Goal: Task Accomplishment & Management: Complete application form

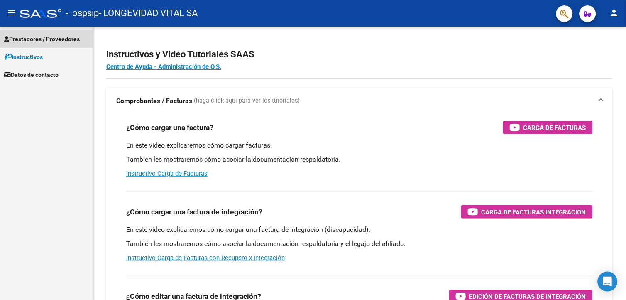
click at [27, 37] on span "Prestadores / Proveedores" at bounding box center [42, 38] width 76 height 9
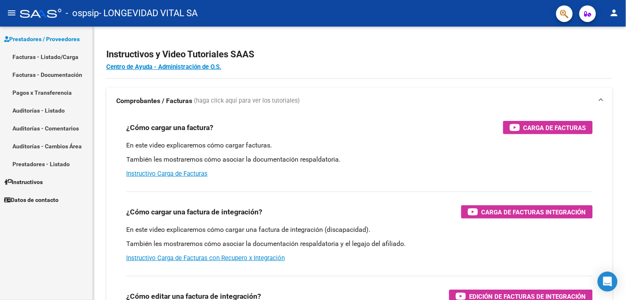
click at [48, 91] on link "Pagos x Transferencia" at bounding box center [46, 92] width 93 height 18
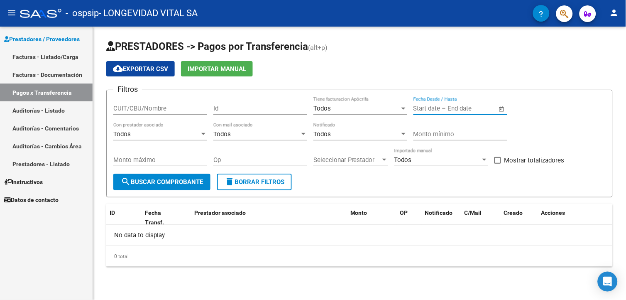
click at [441, 105] on div "Start date – End date" at bounding box center [456, 108] width 84 height 7
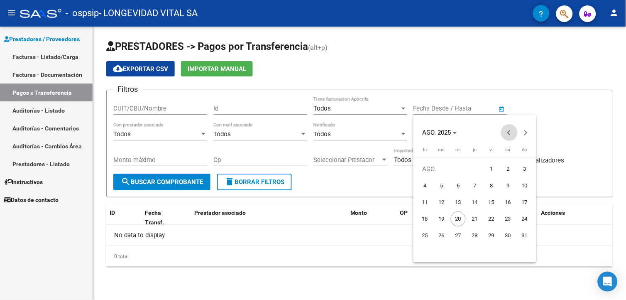
click at [509, 132] on button "Previous month" at bounding box center [509, 132] width 17 height 17
click at [445, 184] on span "1" at bounding box center [441, 185] width 15 height 15
type input "[DATE]"
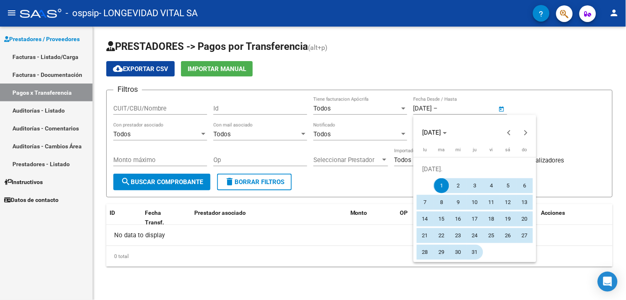
click at [471, 250] on span "31" at bounding box center [475, 252] width 15 height 15
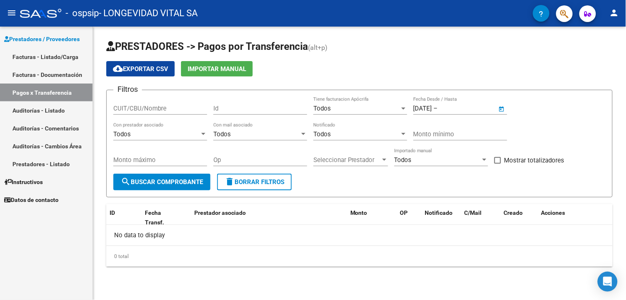
type input "[DATE]"
click at [179, 185] on span "search Buscar Comprobante" at bounding box center [162, 181] width 82 height 7
click at [422, 136] on input "Monto mínimo" at bounding box center [461, 133] width 94 height 7
type input "261883"
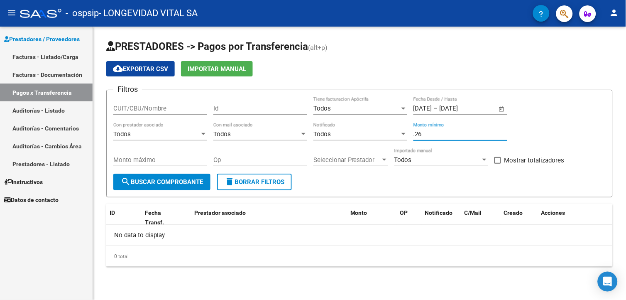
type input ".2"
type input "261883.04"
drag, startPoint x: 146, startPoint y: 71, endPoint x: 143, endPoint y: 76, distance: 6.1
click at [146, 71] on span "cloud_download Exportar CSV" at bounding box center [140, 68] width 55 height 7
click at [579, 45] on h1 "PRESTADORES -> Pagos por Transferencia (alt+p)" at bounding box center [359, 47] width 507 height 15
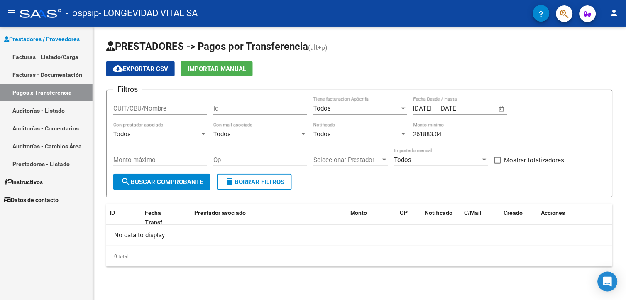
click at [351, 103] on div "Todos Tiene facturacion Apócrifa" at bounding box center [361, 106] width 94 height 18
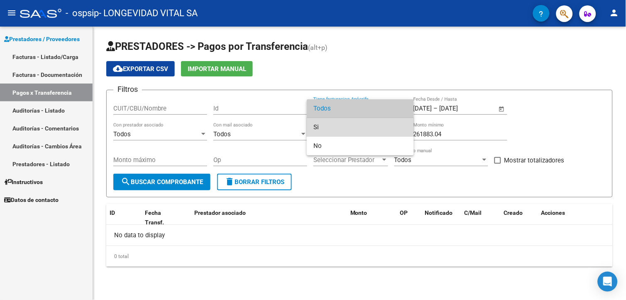
click at [351, 125] on span "Si" at bounding box center [361, 127] width 94 height 19
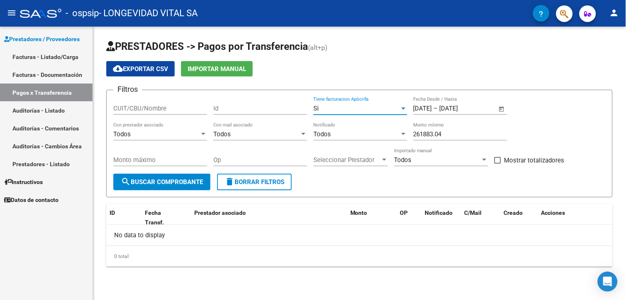
click at [362, 110] on div "Si" at bounding box center [357, 108] width 86 height 7
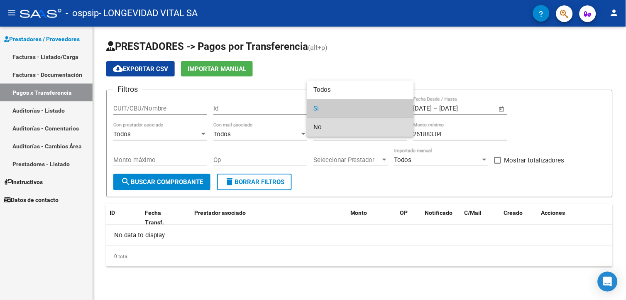
click at [353, 125] on span "No" at bounding box center [361, 127] width 94 height 19
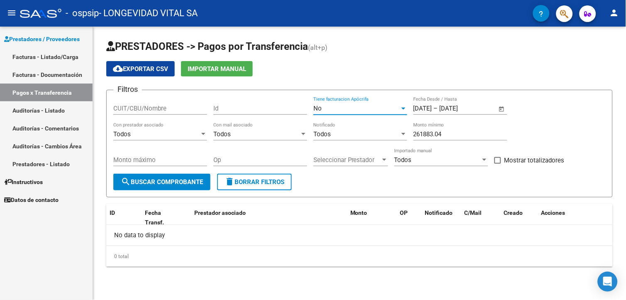
click at [353, 134] on div "Todos" at bounding box center [357, 133] width 86 height 7
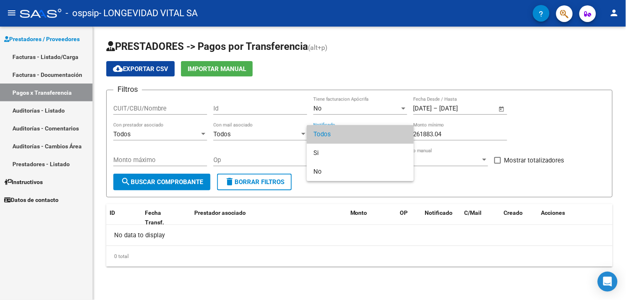
click at [353, 134] on span "Todos" at bounding box center [361, 134] width 94 height 19
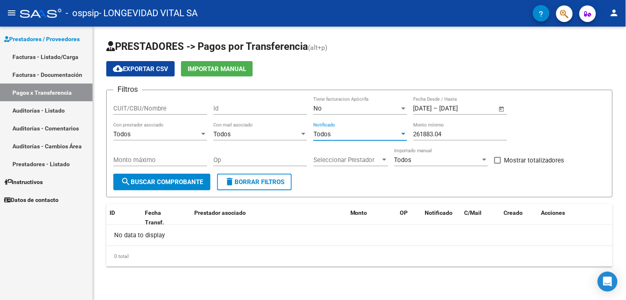
click at [279, 135] on div "Todos" at bounding box center [256, 133] width 86 height 7
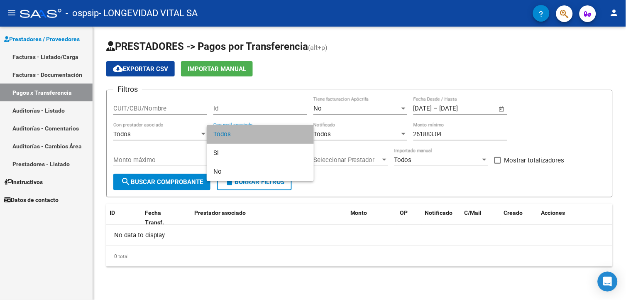
click at [279, 135] on span "Todos" at bounding box center [260, 134] width 94 height 19
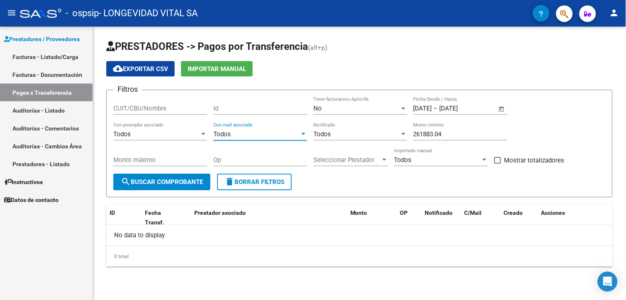
click at [196, 138] on div "Todos" at bounding box center [156, 133] width 86 height 7
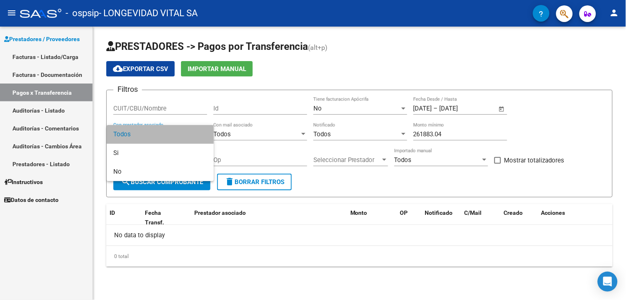
click at [196, 138] on span "Todos" at bounding box center [160, 134] width 94 height 19
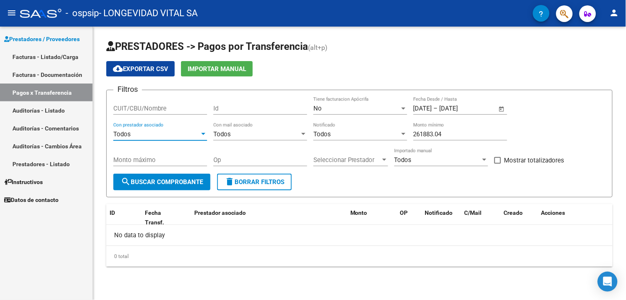
click at [184, 115] on div "CUIT/CBU/Nombre" at bounding box center [160, 110] width 94 height 26
click at [184, 111] on input "CUIT/CBU/Nombre" at bounding box center [160, 108] width 94 height 7
type input "30715555081"
click at [193, 177] on button "search Buscar Comprobante" at bounding box center [161, 182] width 97 height 17
click at [175, 135] on div "Todos" at bounding box center [156, 133] width 86 height 7
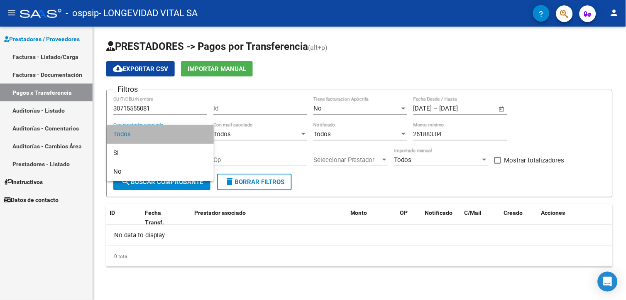
click at [175, 131] on span "Todos" at bounding box center [160, 134] width 94 height 19
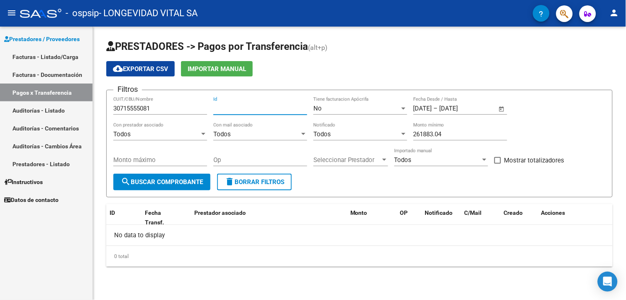
click at [240, 110] on input "Id" at bounding box center [260, 108] width 94 height 7
click at [244, 108] on input "Id" at bounding box center [260, 108] width 94 height 7
click at [246, 111] on input "Id" at bounding box center [260, 108] width 94 height 7
click at [173, 179] on span "search Buscar Comprobante" at bounding box center [162, 181] width 82 height 7
click at [176, 187] on button "search Buscar Comprobante" at bounding box center [161, 182] width 97 height 17
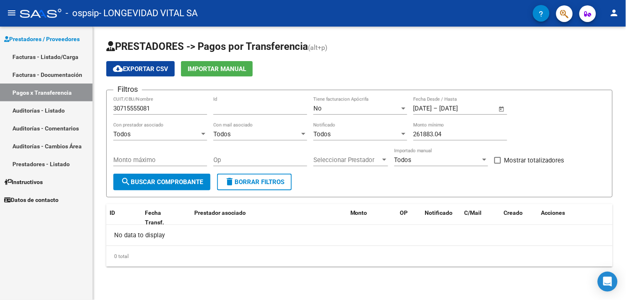
click at [187, 184] on span "search Buscar Comprobante" at bounding box center [162, 181] width 82 height 7
click at [343, 159] on span "Seleccionar Prestador" at bounding box center [347, 159] width 67 height 7
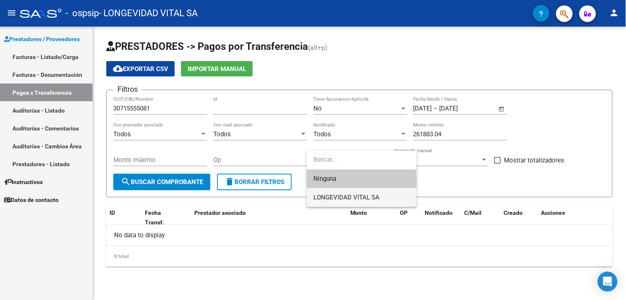
click at [331, 192] on span "LONGEVIDAD VITAL SA" at bounding box center [362, 197] width 97 height 19
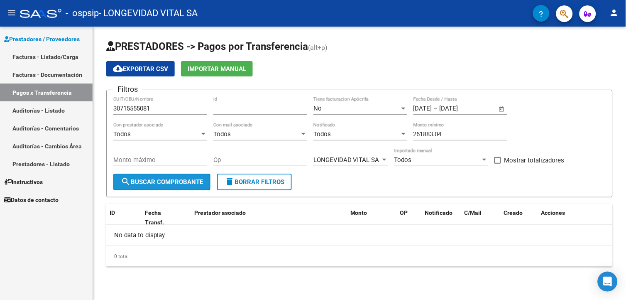
click at [168, 184] on span "search Buscar Comprobante" at bounding box center [162, 181] width 82 height 7
click at [185, 162] on input "Monto máximo" at bounding box center [160, 159] width 94 height 7
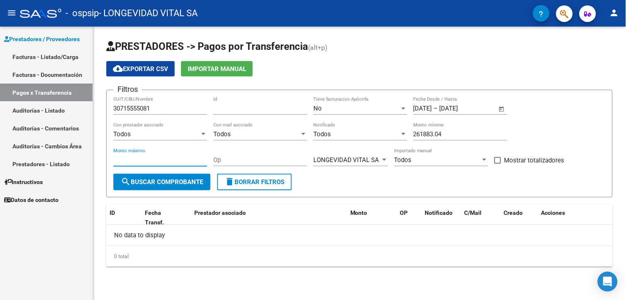
click at [130, 161] on input "Monto máximo" at bounding box center [160, 159] width 94 height 7
type input "261883.04"
click at [179, 180] on span "search Buscar Comprobante" at bounding box center [162, 181] width 82 height 7
click at [500, 164] on span at bounding box center [498, 160] width 7 height 7
click at [498, 164] on input "Mostrar totalizadores" at bounding box center [498, 164] width 0 height 0
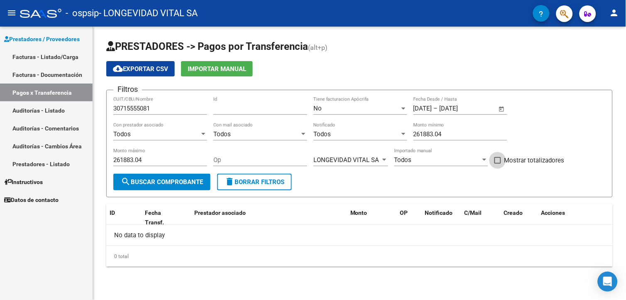
checkbox input "true"
click at [185, 187] on button "search Buscar Comprobante" at bounding box center [161, 182] width 97 height 17
click at [39, 75] on link "Facturas - Documentación" at bounding box center [46, 75] width 93 height 18
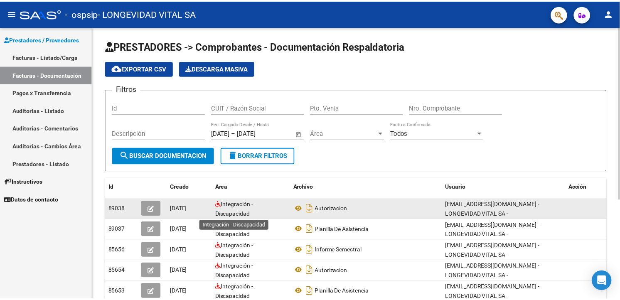
scroll to position [1, 0]
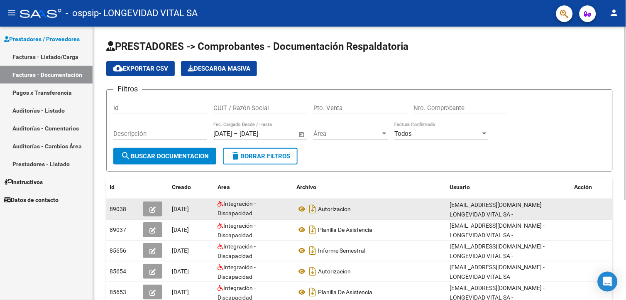
click at [150, 209] on icon "button" at bounding box center [153, 209] width 6 height 6
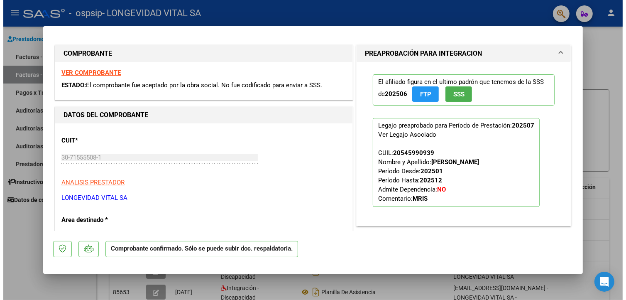
scroll to position [0, 0]
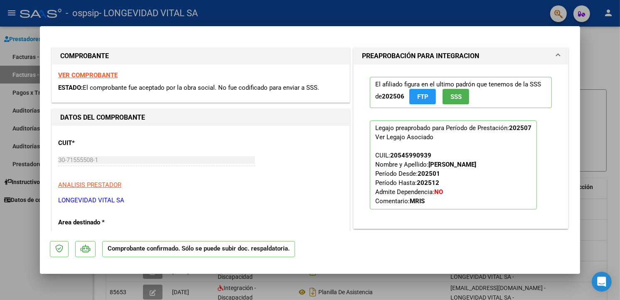
click at [599, 72] on div at bounding box center [310, 150] width 620 height 300
type input "$ 0,00"
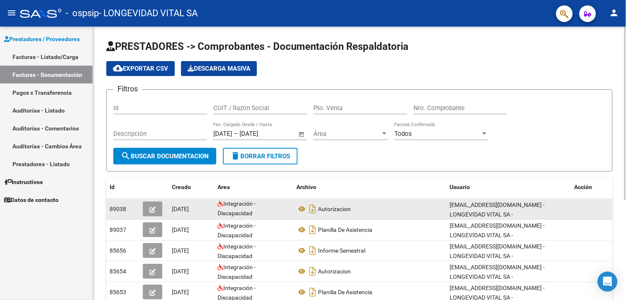
click at [157, 209] on button "button" at bounding box center [153, 208] width 20 height 15
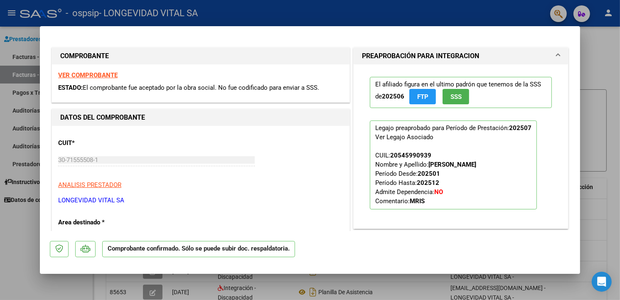
click at [106, 75] on strong "VER COMPROBANTE" at bounding box center [87, 74] width 59 height 7
click at [19, 119] on div at bounding box center [310, 150] width 620 height 300
type input "$ 0,00"
